Goal: Task Accomplishment & Management: Use online tool/utility

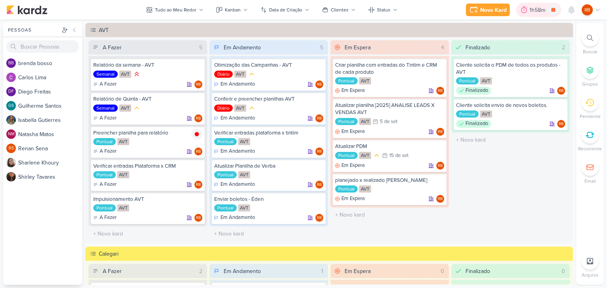
click at [537, 10] on div "1h58m" at bounding box center [538, 10] width 18 height 8
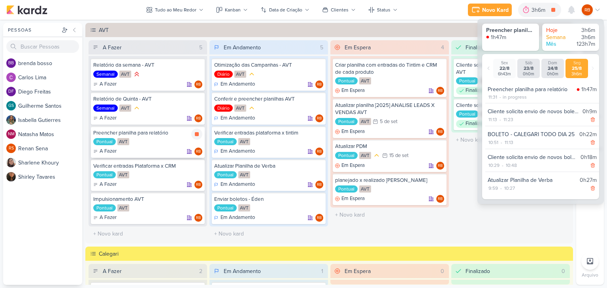
click at [148, 138] on div "Pontual AVT" at bounding box center [147, 142] width 109 height 8
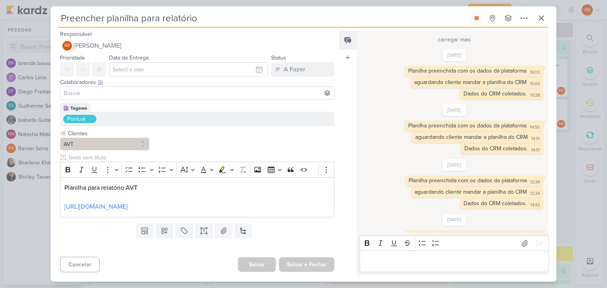
scroll to position [284, 0]
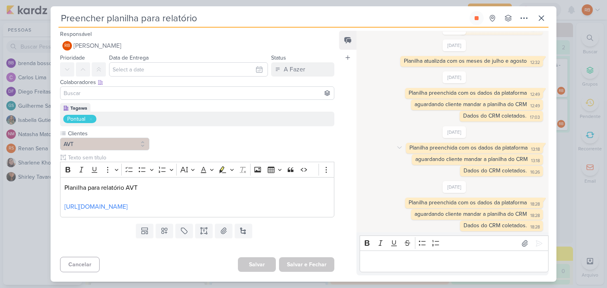
click at [491, 150] on div "Planilha preenchida com os dados da plataforma 13:18 13:18" at bounding box center [474, 148] width 137 height 11
click at [493, 148] on div "Planilha preenchida com os dados da plataforma" at bounding box center [468, 148] width 118 height 7
copy div "Planilha preenchida com os dados da plataforma 13:18"
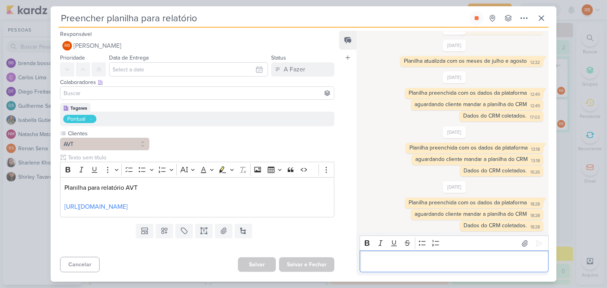
click at [458, 256] on div "Editor editing area: main" at bounding box center [453, 262] width 189 height 22
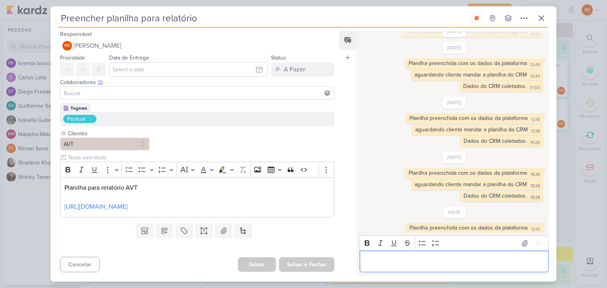
scroll to position [316, 0]
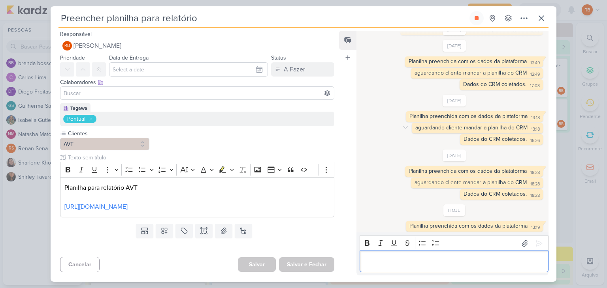
click at [451, 128] on div "aguardando cliente mandar a planilha do CRM" at bounding box center [471, 127] width 112 height 7
click at [451, 127] on div "aguardando cliente mandar a planilha do CRM" at bounding box center [471, 127] width 112 height 7
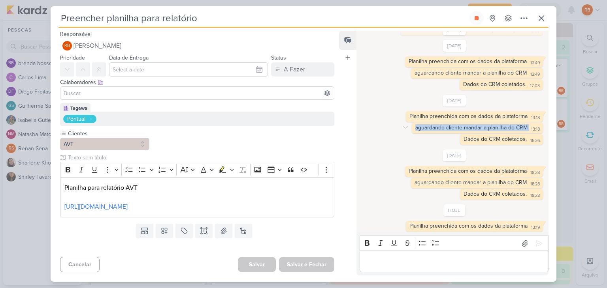
click at [451, 127] on div "aguardando cliente mandar a planilha do CRM" at bounding box center [471, 127] width 112 height 7
copy div "aguardando cliente mandar a planilha do CRM 13:18"
click at [380, 256] on div "Editor editing area: main" at bounding box center [453, 262] width 189 height 22
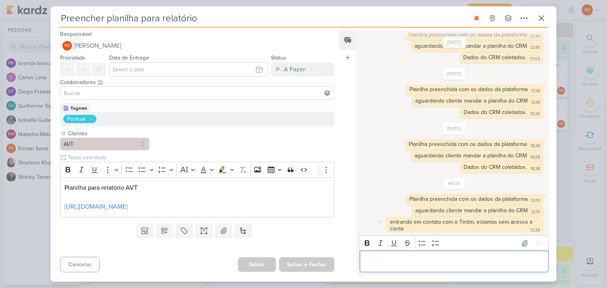
scroll to position [346, 0]
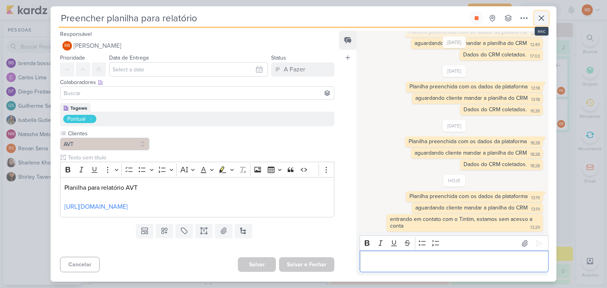
click at [542, 15] on icon at bounding box center [540, 17] width 9 height 9
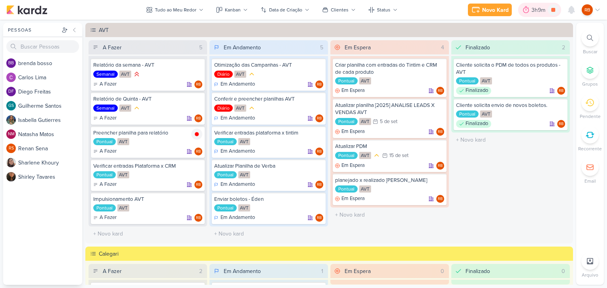
click at [542, 6] on div "3h9m" at bounding box center [539, 10] width 16 height 8
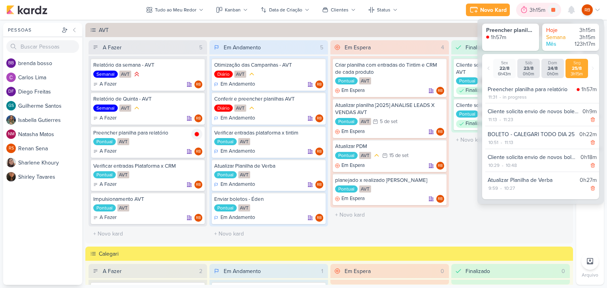
click at [539, 9] on div "3h15m" at bounding box center [538, 10] width 18 height 8
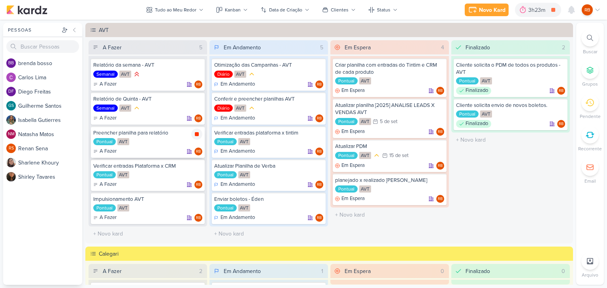
click at [196, 132] on icon at bounding box center [197, 134] width 4 height 4
click at [543, 4] on div "3h23m" at bounding box center [543, 10] width 35 height 14
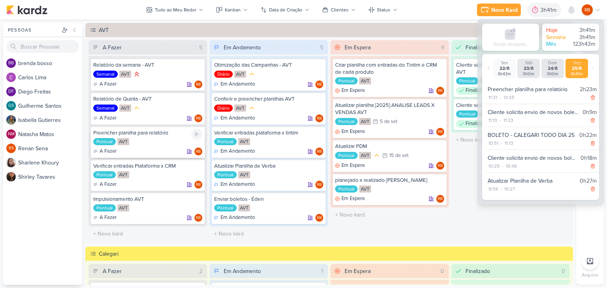
click at [163, 144] on div "Pontual AVT" at bounding box center [147, 142] width 109 height 8
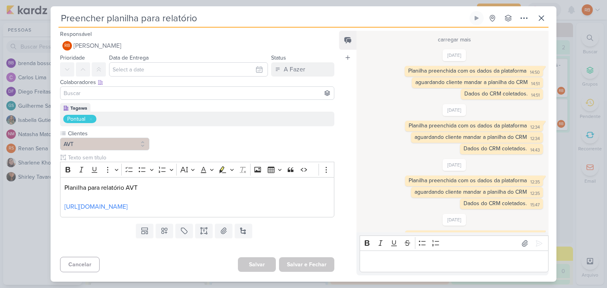
scroll to position [291, 0]
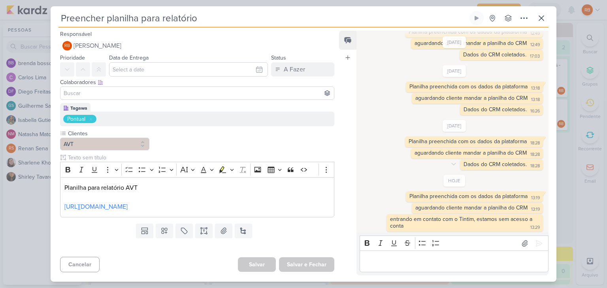
click at [508, 163] on div "Dados do CRM coletados." at bounding box center [494, 164] width 63 height 7
copy div "Dados do CRM coletados. 18:28"
click at [455, 282] on div "Preencher planilha para relatório Criado por mim" at bounding box center [303, 144] width 607 height 288
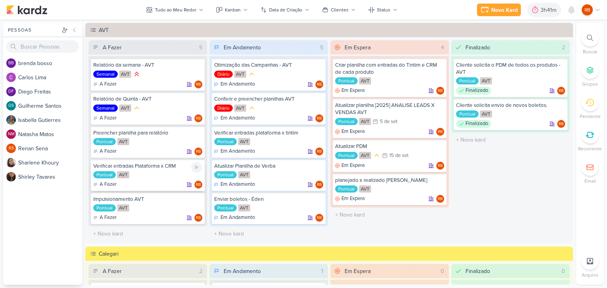
click at [155, 181] on div "A Fazer RB" at bounding box center [147, 185] width 109 height 8
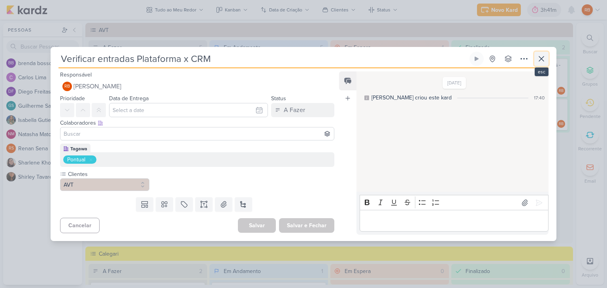
click at [537, 56] on icon at bounding box center [540, 58] width 9 height 9
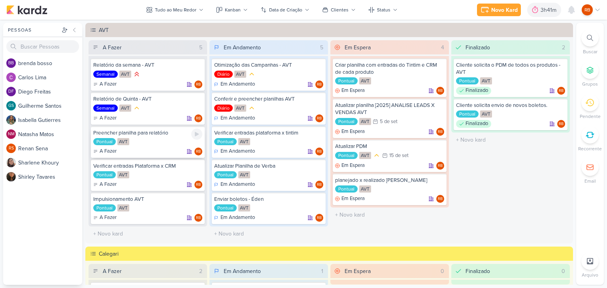
click at [146, 146] on div "Preencher planilha para relatório Pontual AVT A Fazer RB" at bounding box center [148, 142] width 114 height 32
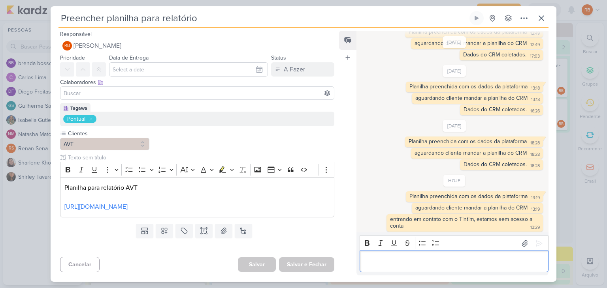
click at [448, 261] on p "Editor editing area: main" at bounding box center [453, 261] width 180 height 9
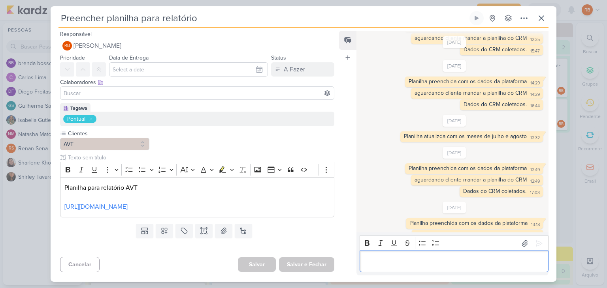
scroll to position [302, 0]
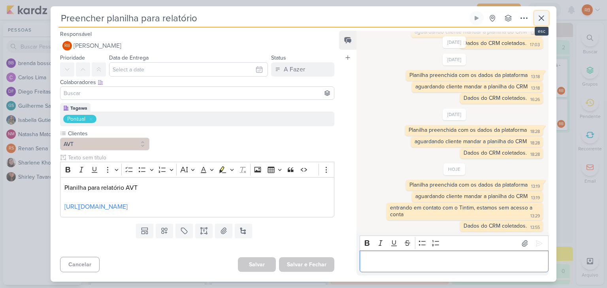
click at [543, 17] on icon at bounding box center [540, 17] width 9 height 9
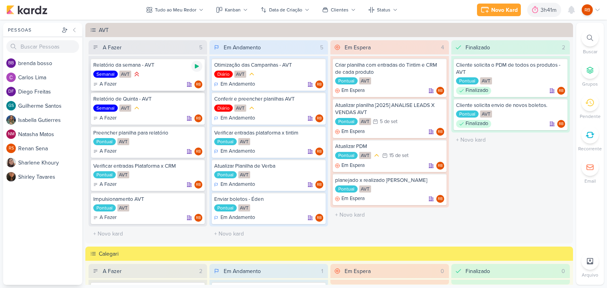
click at [197, 64] on icon at bounding box center [196, 66] width 6 height 6
click at [166, 75] on div "Semanal AVT" at bounding box center [147, 74] width 109 height 9
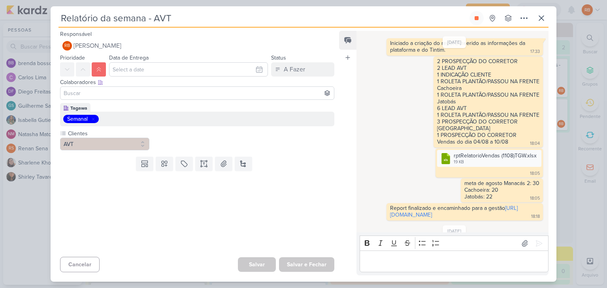
scroll to position [237, 0]
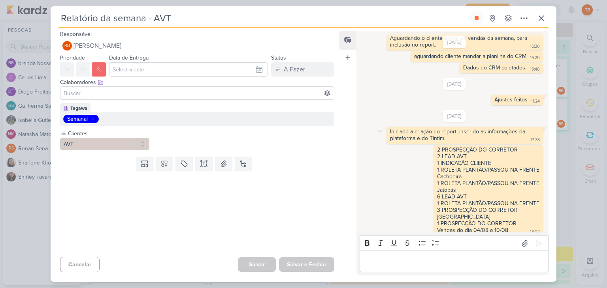
click at [420, 142] on div "Iniciado a criação do report, inserido as informações da plataforma e do Tintim." at bounding box center [458, 134] width 137 height 13
copy div "Iniciado a criação do report, inserido as informações da plataforma e do Tintim…"
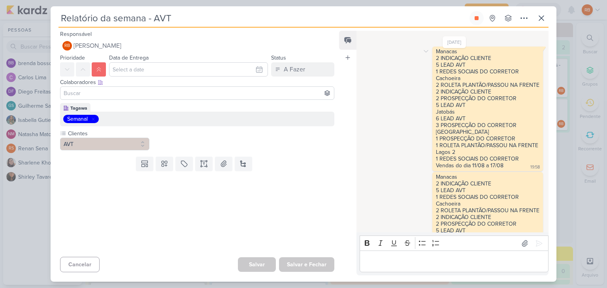
scroll to position [710, 0]
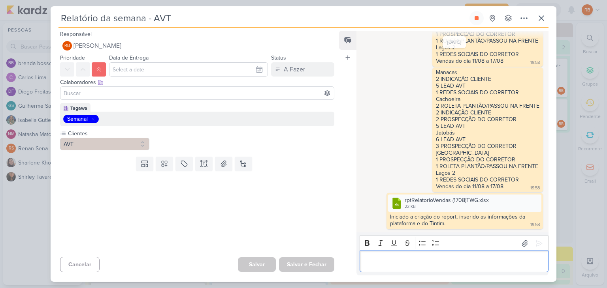
click at [431, 253] on div "Editor editing area: main" at bounding box center [453, 262] width 189 height 22
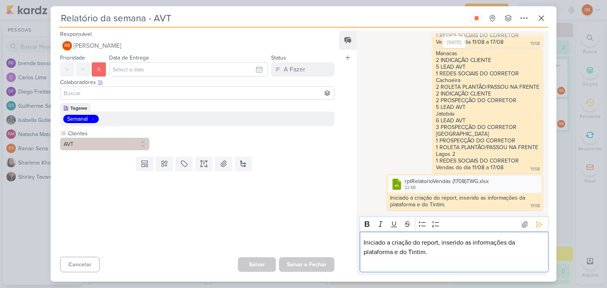
scroll to position [720, 0]
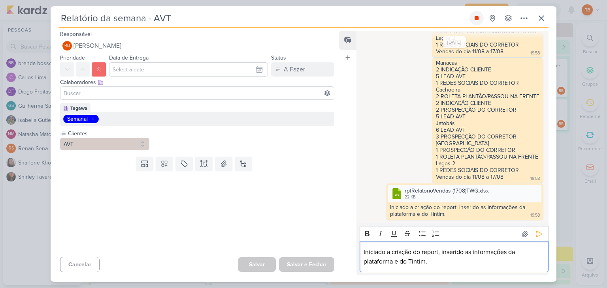
click at [479, 17] on icon at bounding box center [476, 18] width 6 height 6
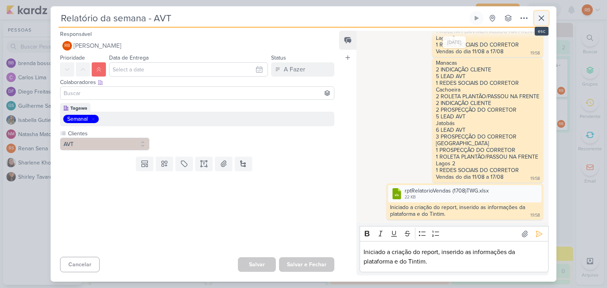
click at [540, 19] on icon at bounding box center [541, 18] width 5 height 5
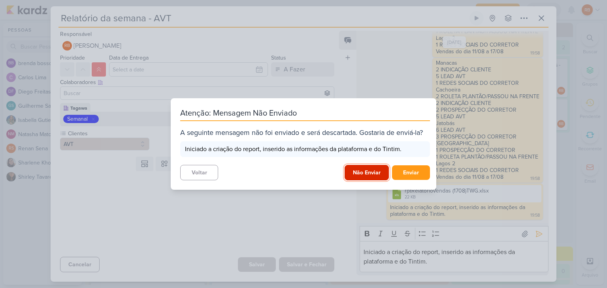
click at [366, 169] on button "Não Enviar" at bounding box center [366, 172] width 44 height 15
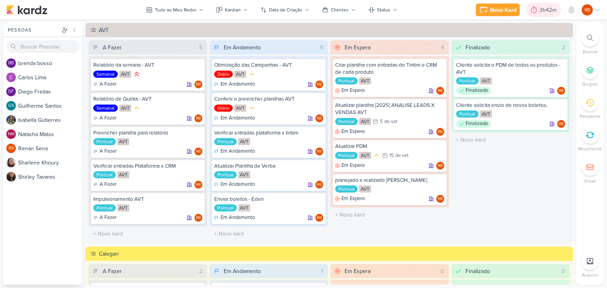
click at [543, 8] on div "3h42m" at bounding box center [548, 10] width 19 height 8
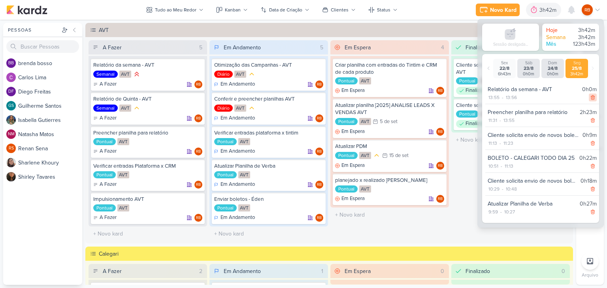
click at [590, 98] on icon at bounding box center [593, 98] width 6 height 6
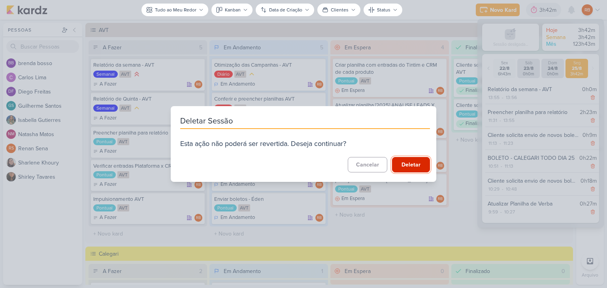
click at [407, 166] on button "Deletar" at bounding box center [411, 164] width 38 height 15
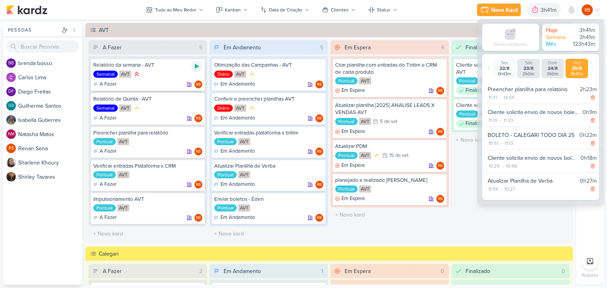
click at [195, 71] on div at bounding box center [196, 66] width 11 height 11
click at [176, 73] on div "Semanal AVT" at bounding box center [147, 74] width 109 height 9
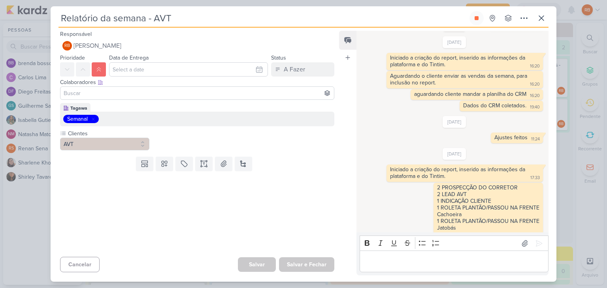
scroll to position [158, 0]
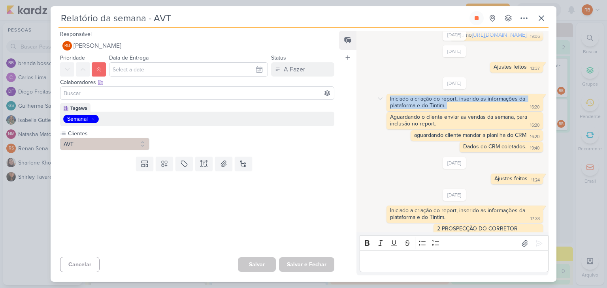
copy div "Iniciado a criação do report, inserido as informações da plataforma e do Tintim."
drag, startPoint x: 452, startPoint y: 158, endPoint x: 388, endPoint y: 148, distance: 64.7
click at [388, 110] on div "Iniciado a criação do report, inserido as informações da plataforma e do Tintim…" at bounding box center [464, 103] width 153 height 14
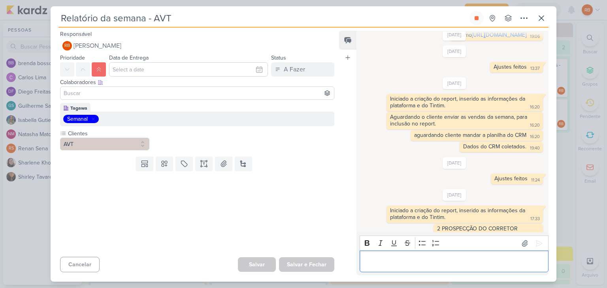
click at [411, 257] on p "Editor editing area: main" at bounding box center [453, 261] width 180 height 9
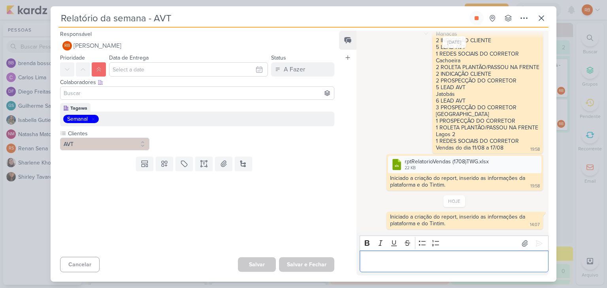
scroll to position [749, 0]
click at [541, 18] on icon at bounding box center [541, 18] width 5 height 5
